Goal: Task Accomplishment & Management: Complete application form

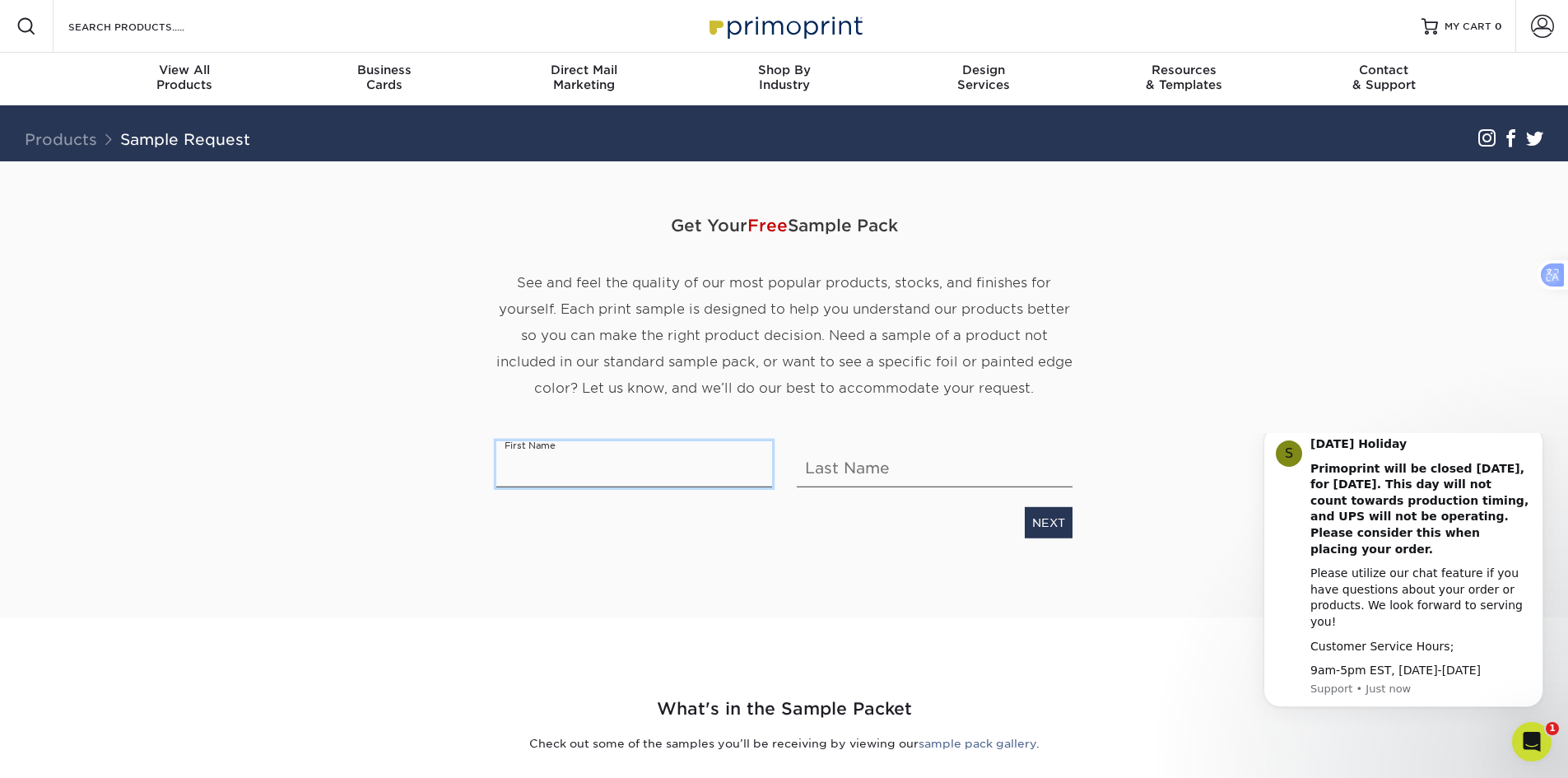
click at [529, 482] on input "text" at bounding box center [633, 465] width 275 height 46
type input "k"
type input "[PERSON_NAME]"
click at [888, 474] on input "text" at bounding box center [935, 465] width 275 height 46
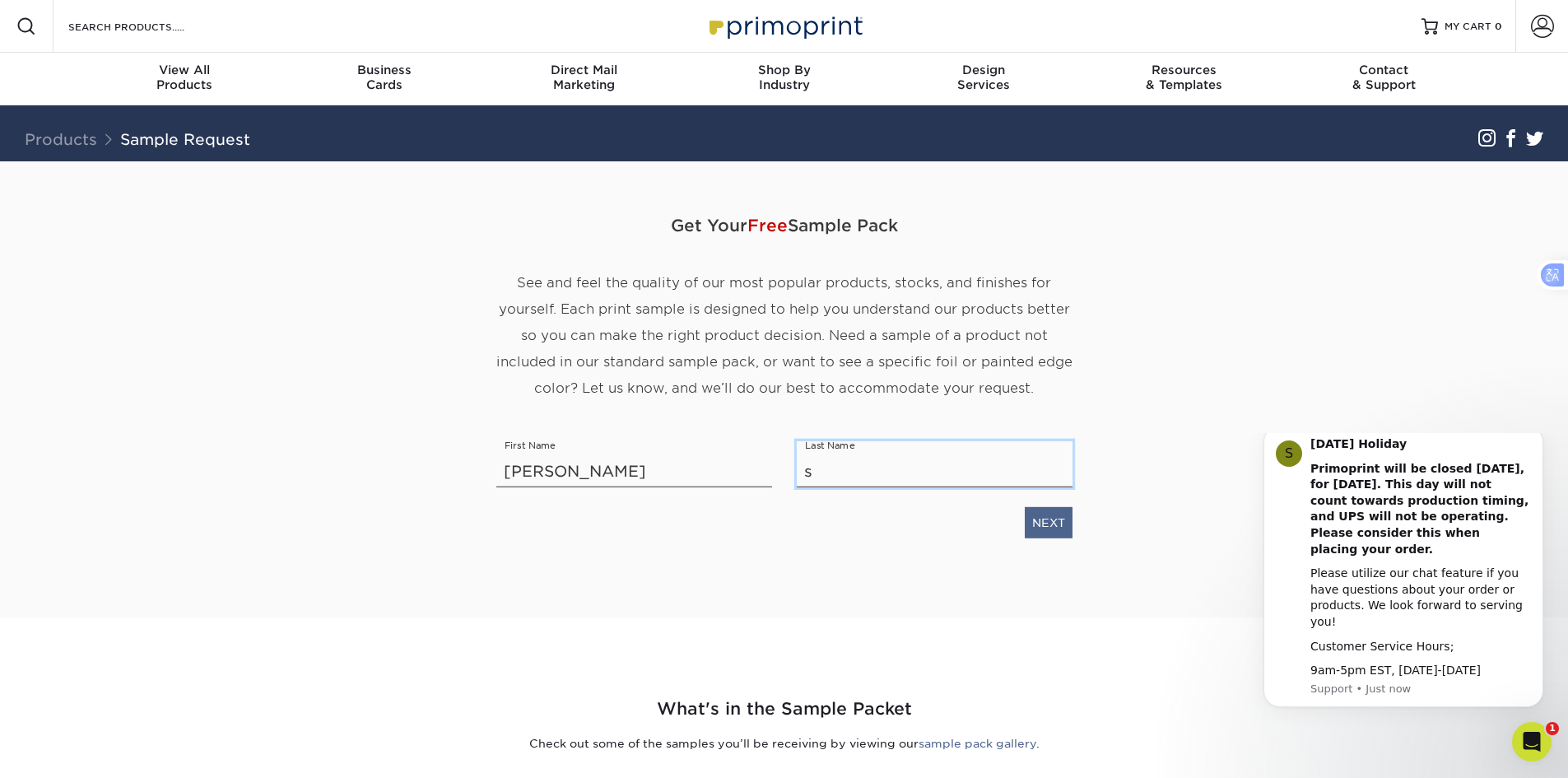
type input "s"
click at [851, 482] on input "s" at bounding box center [935, 465] width 275 height 46
type input "s"
type input "[PERSON_NAME]"
click at [1049, 532] on link "NEXT" at bounding box center [1049, 523] width 48 height 31
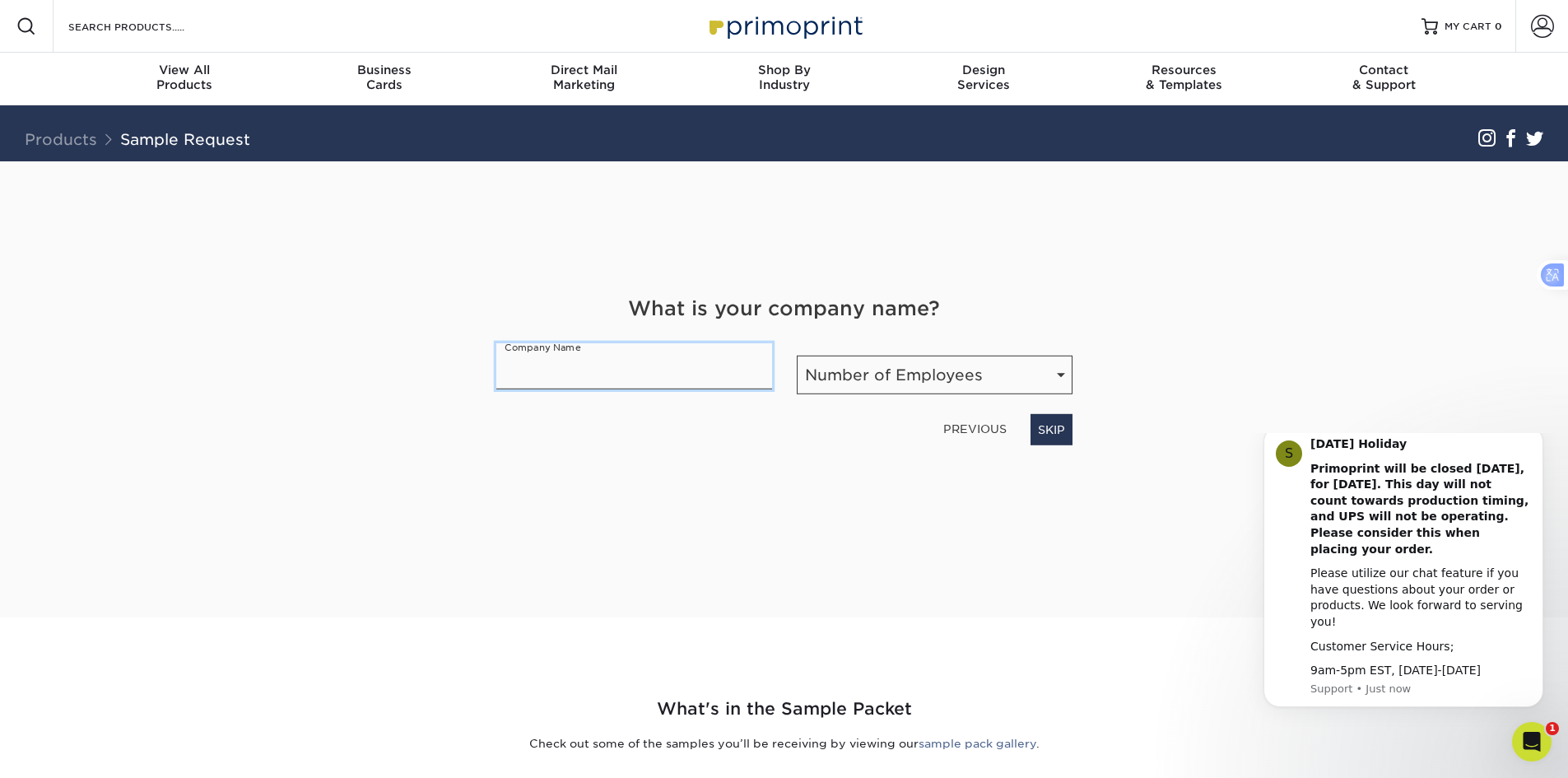
click at [709, 367] on input "text" at bounding box center [633, 367] width 275 height 46
type input "sas paint factory"
click at [1060, 373] on select "Number of Employees Self-employed 1-10 employees 11-50 employees 51-200 employe…" at bounding box center [935, 374] width 275 height 39
select select "11-50"
click at [797, 356] on select "Number of Employees Self-employed 1-10 employees 11-50 employees 51-200 employe…" at bounding box center [935, 374] width 275 height 39
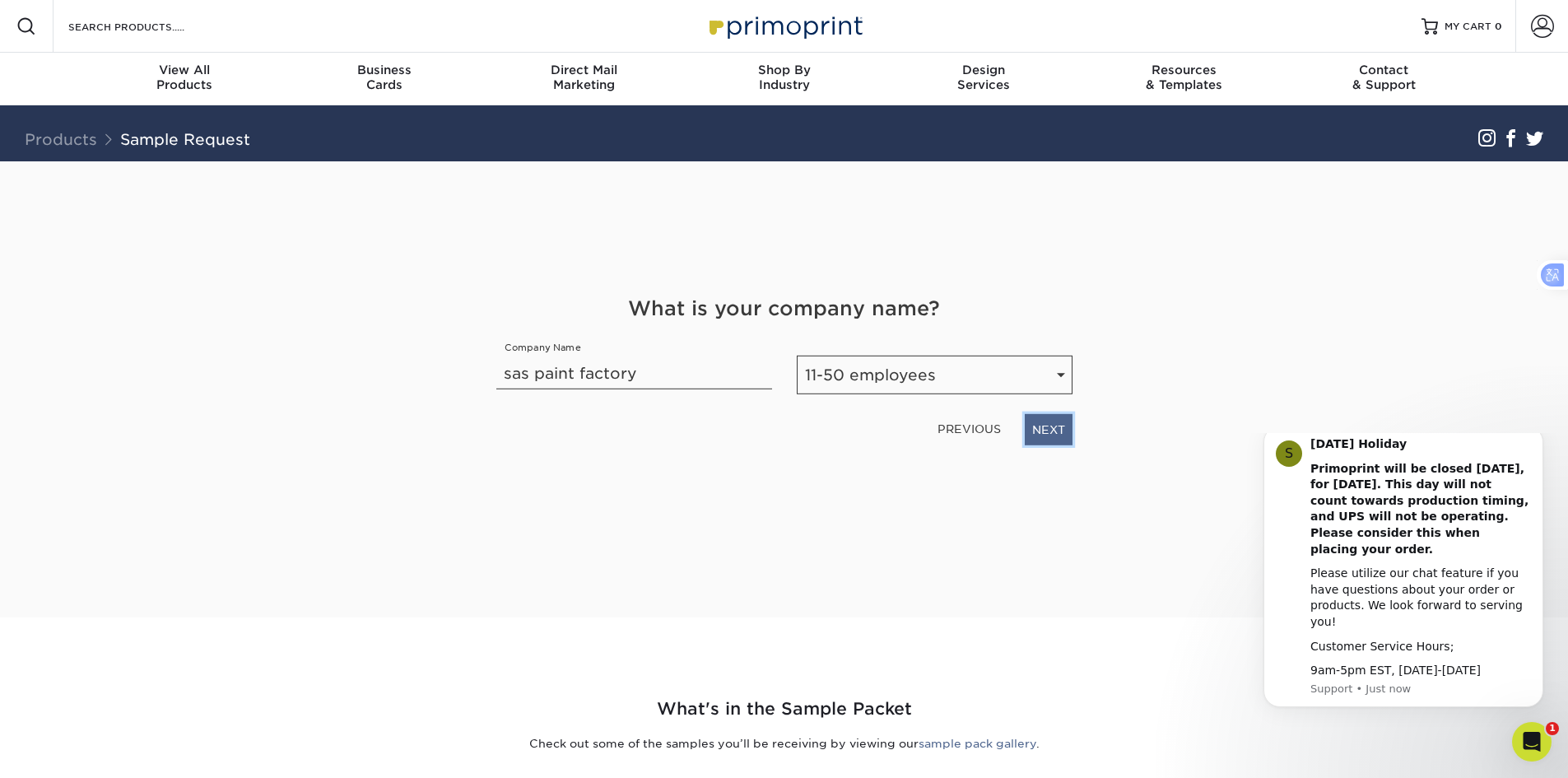
click at [1048, 423] on link "NEXT" at bounding box center [1049, 429] width 48 height 31
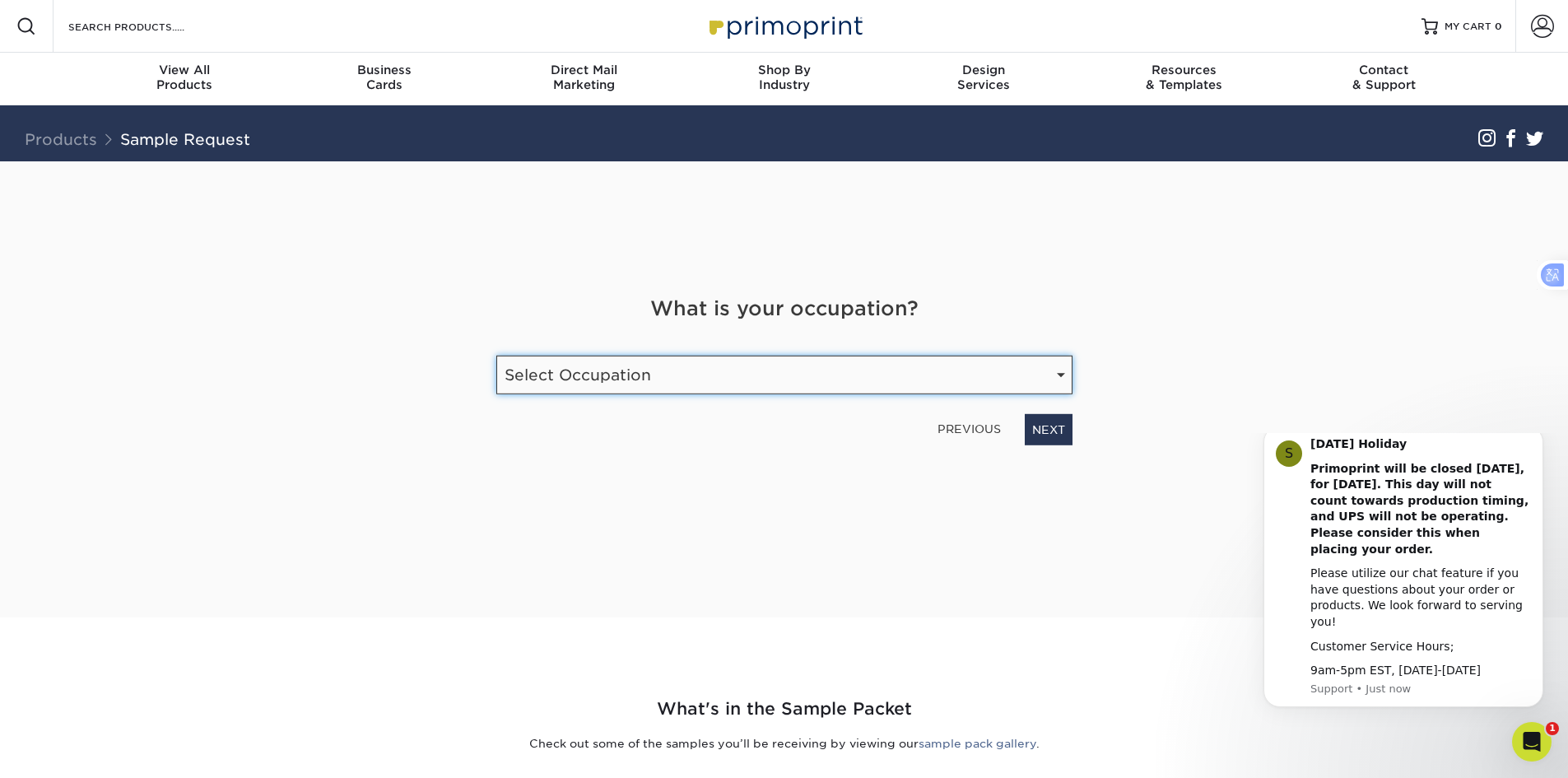
click at [1059, 382] on select "Select Occupation Agency Automotive Blogger Cleaning Services Construction Educ…" at bounding box center [784, 374] width 576 height 39
select select "Manufacturing"
click at [496, 356] on select "Select Occupation Agency Automotive Blogger Cleaning Services Construction Educ…" at bounding box center [784, 374] width 576 height 39
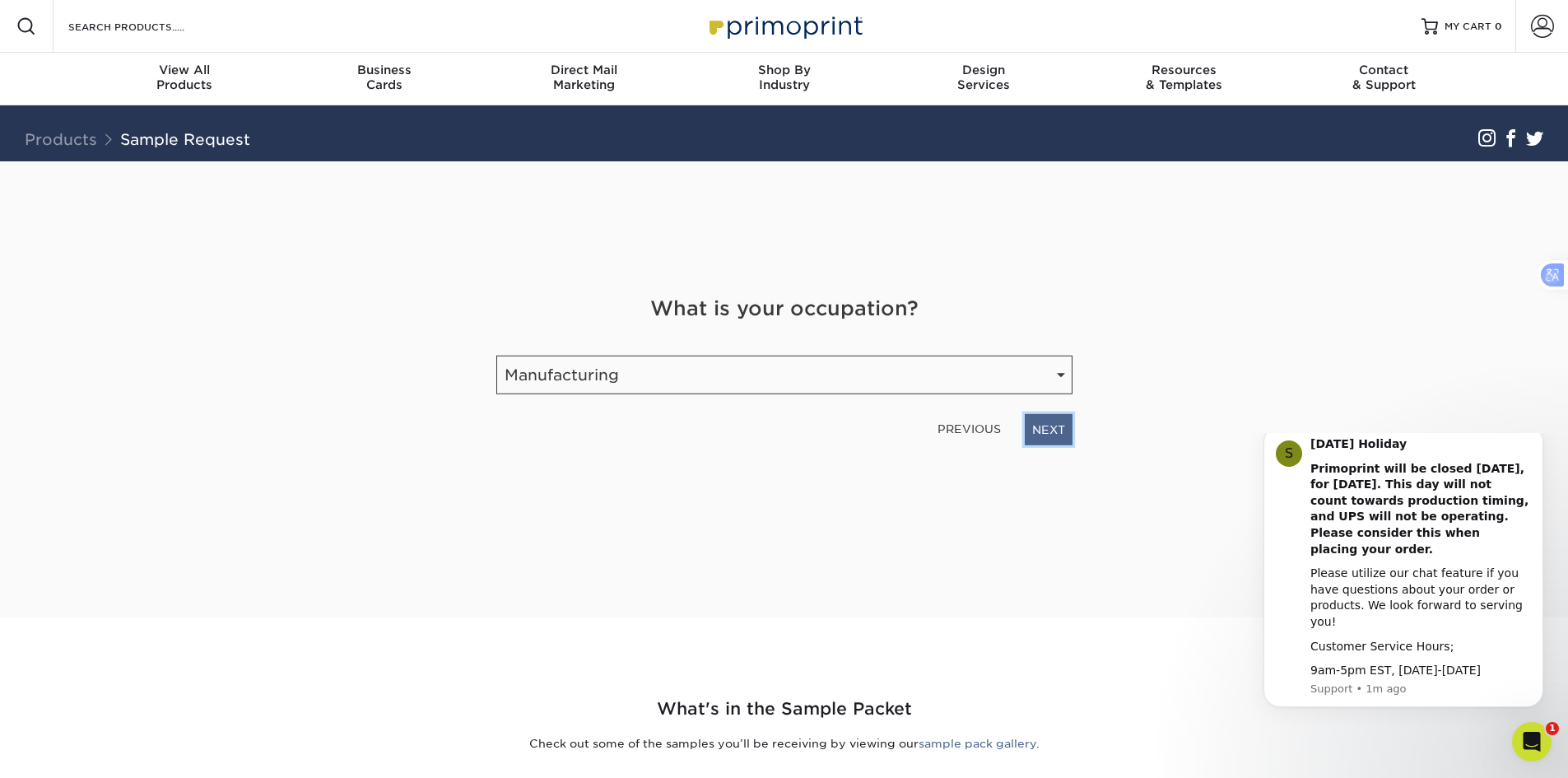
click at [1042, 432] on link "NEXT" at bounding box center [1049, 429] width 48 height 31
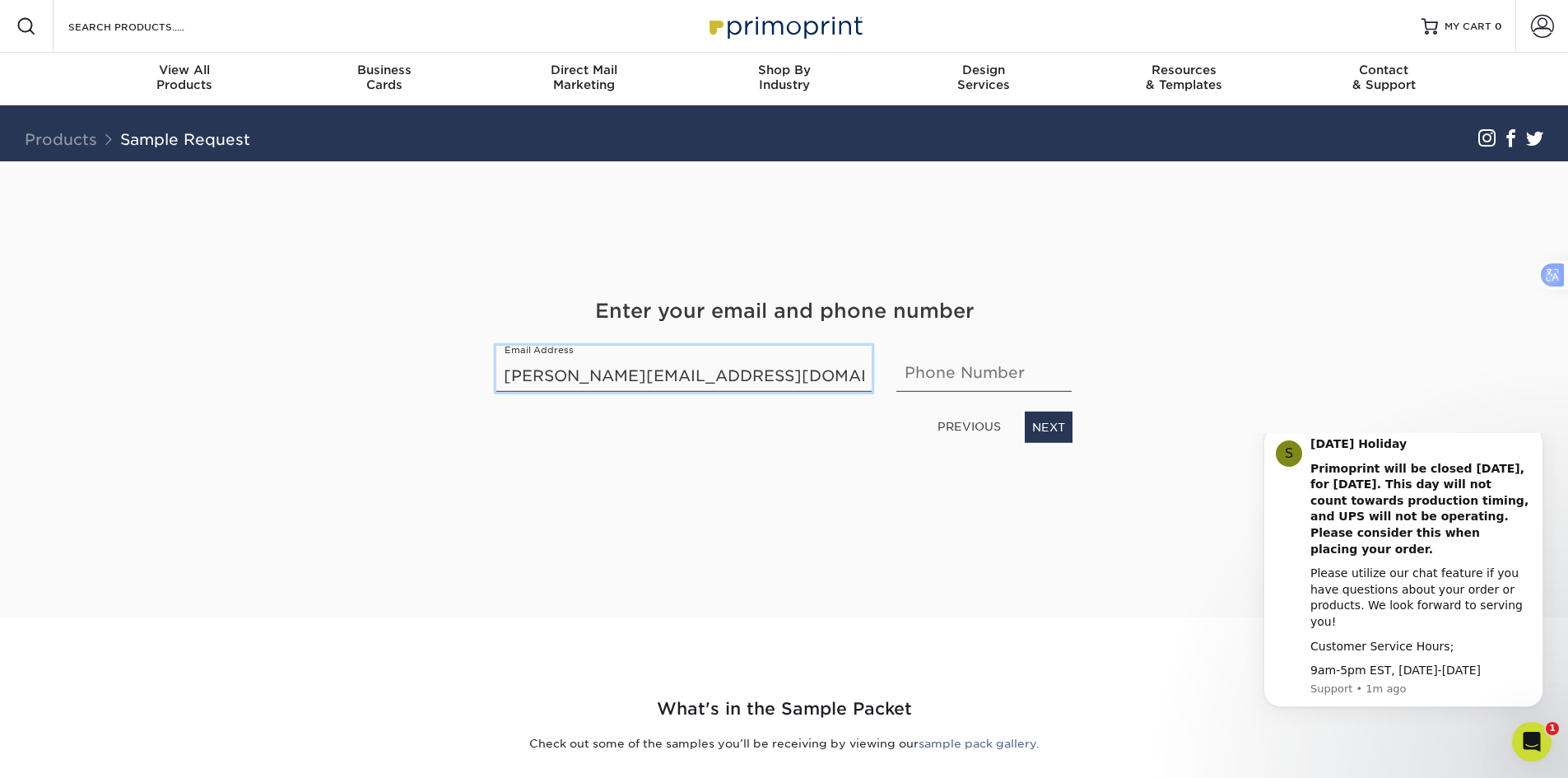
type input "[PERSON_NAME][EMAIL_ADDRESS][DOMAIN_NAME]"
click at [968, 375] on input "text" at bounding box center [984, 369] width 175 height 46
click at [1020, 375] on input "[PHONE_NUMBER]" at bounding box center [984, 369] width 175 height 46
type input "[PHONE_NUMBER]"
click at [1039, 424] on link "NEXT" at bounding box center [1049, 428] width 48 height 31
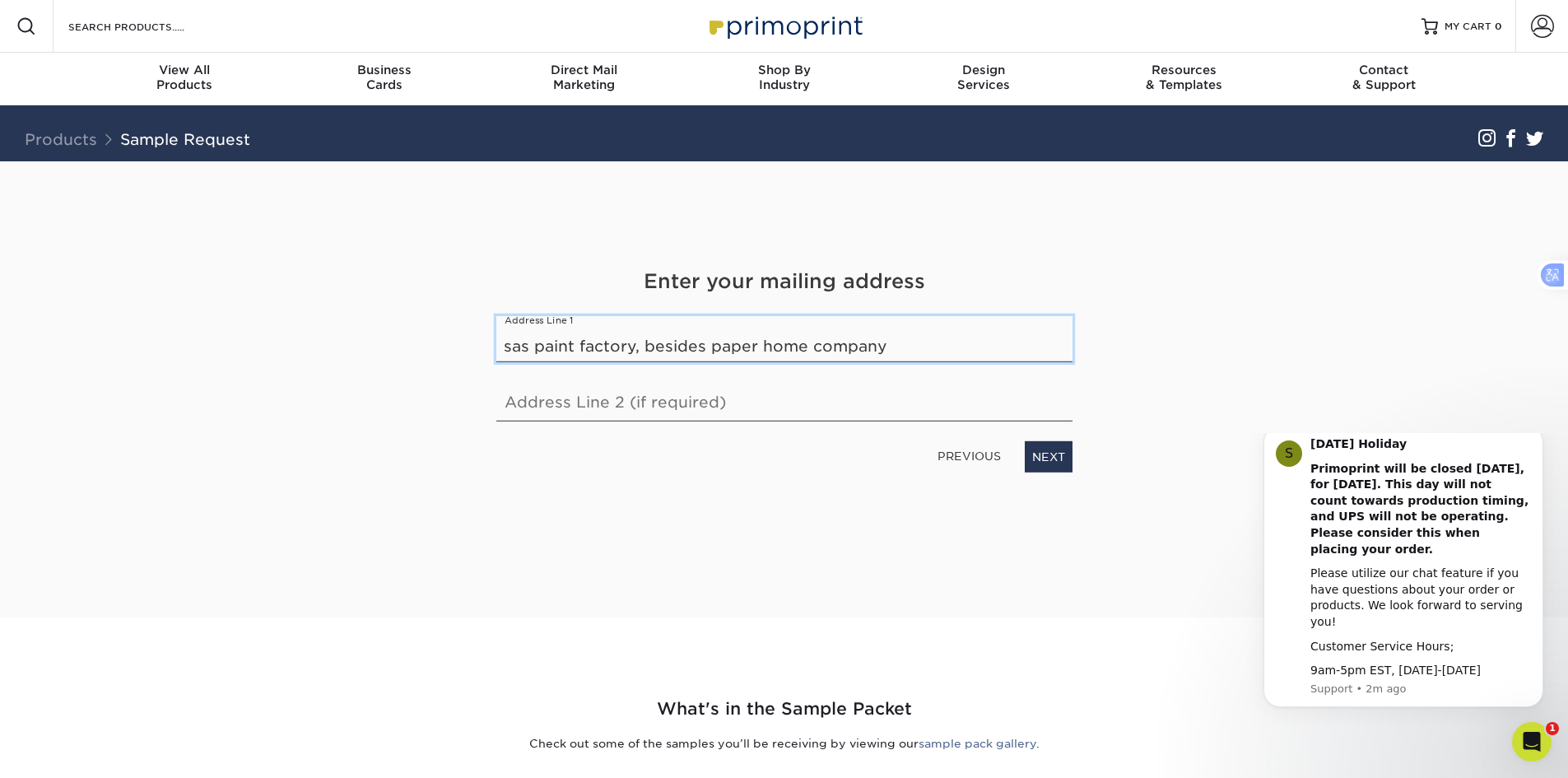
type input "sas paint factory, besides paper home company"
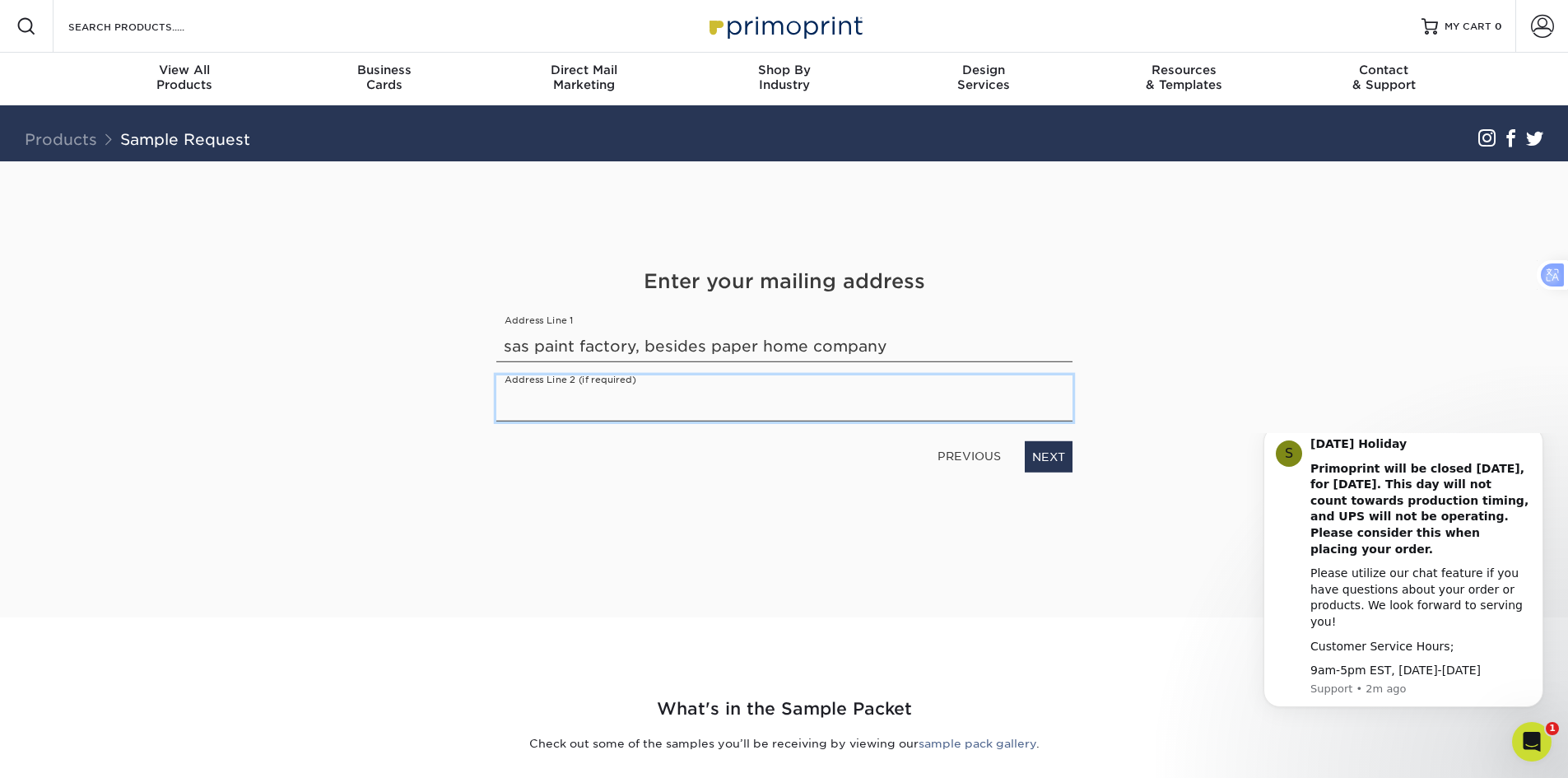
click at [544, 415] on input "text" at bounding box center [784, 398] width 576 height 46
type input "[GEOGRAPHIC_DATA] , [GEOGRAPHIC_DATA]"
click at [1064, 458] on link "NEXT" at bounding box center [1049, 457] width 48 height 31
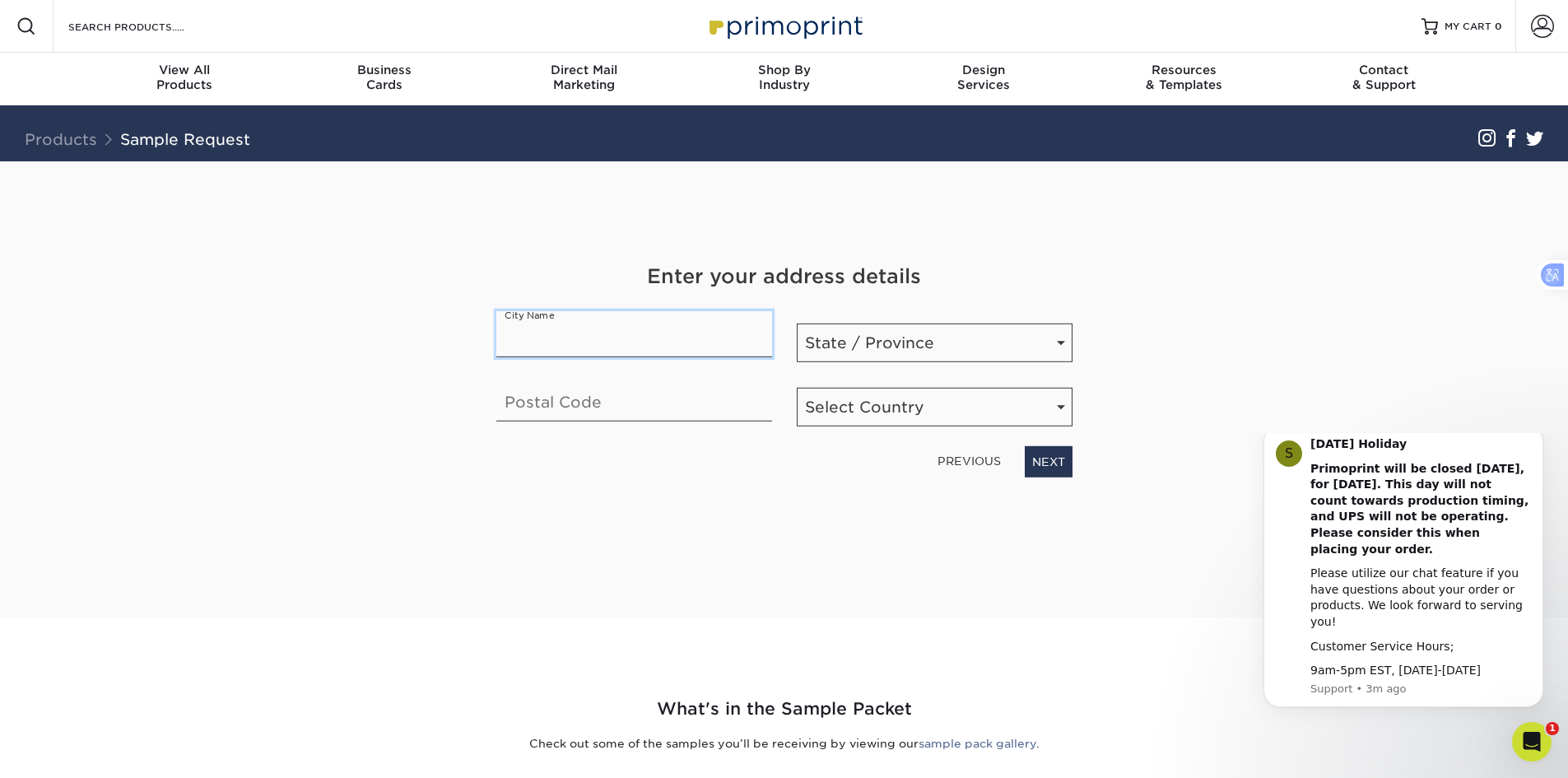
type input "r"
type input "kharj"
click at [637, 414] on input "text" at bounding box center [633, 398] width 275 height 46
type input "16442"
click at [1060, 341] on select "State / Province [US_STATE] [US_STATE] [US_STATE] [US_STATE] [US_STATE] [US_STA…" at bounding box center [935, 343] width 275 height 39
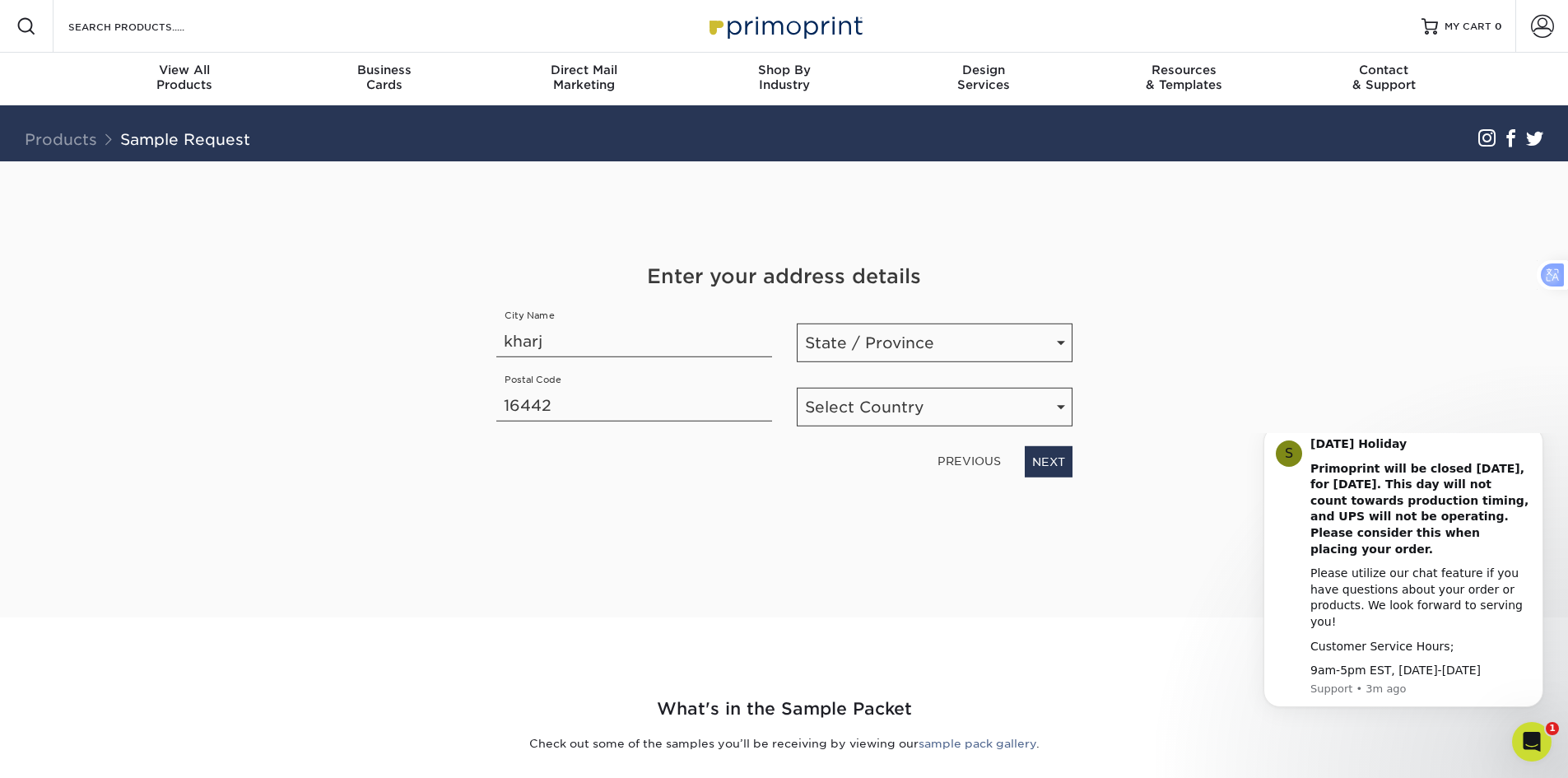
click at [488, 508] on div "Get Your Free Sample Pack See and feel the quality of our most popular products…" at bounding box center [784, 389] width 963 height 456
